Goal: Task Accomplishment & Management: Manage account settings

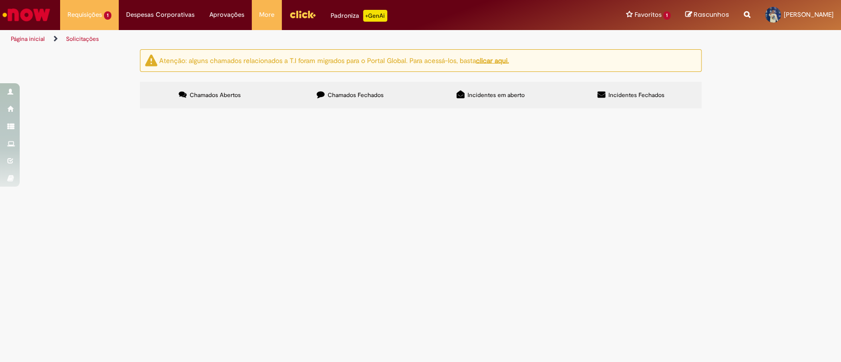
click at [359, 82] on label "Chamados Fechados" at bounding box center [350, 95] width 140 height 27
click at [234, 77] on div "Atenção: alguns chamados relacionados a T.I foram migrados para o Portal Global…" at bounding box center [420, 80] width 576 height 62
click at [233, 90] on label "Chamados Abertos" at bounding box center [210, 95] width 140 height 27
click at [343, 91] on label "Chamados Fechados" at bounding box center [350, 95] width 140 height 27
click at [236, 93] on label "Chamados Abertos" at bounding box center [210, 95] width 140 height 27
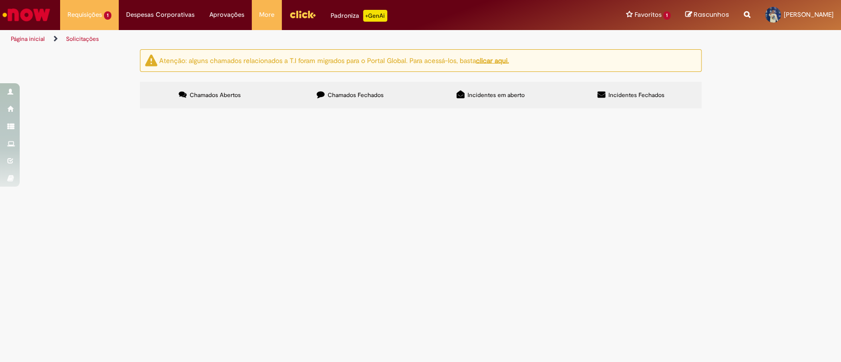
click at [723, 266] on main "Solicitações Atenção: alguns chamados relacionados a T.I foram migrados para o …" at bounding box center [420, 205] width 841 height 313
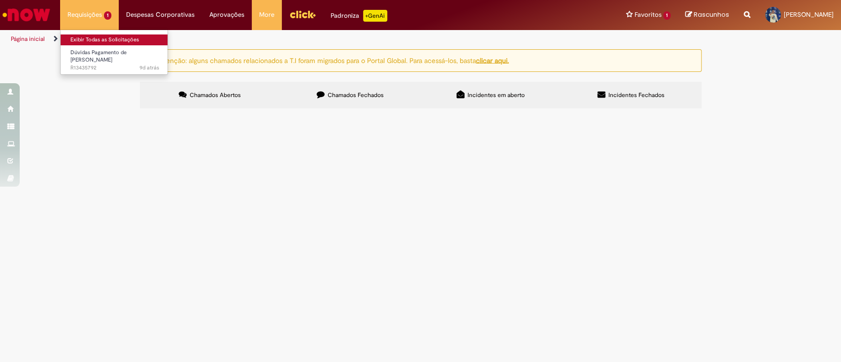
click at [120, 36] on link "Exibir Todas as Solicitações" at bounding box center [115, 39] width 108 height 11
click at [112, 37] on link "Exibir Todas as Solicitações" at bounding box center [115, 39] width 108 height 11
click at [121, 36] on link "Exibir Todas as Solicitações" at bounding box center [115, 39] width 108 height 11
click at [114, 44] on link "Exibir Todas as Solicitações" at bounding box center [115, 39] width 108 height 11
click at [101, 39] on link "Exibir Todas as Solicitações" at bounding box center [115, 39] width 108 height 11
